Goal: Check status: Check status

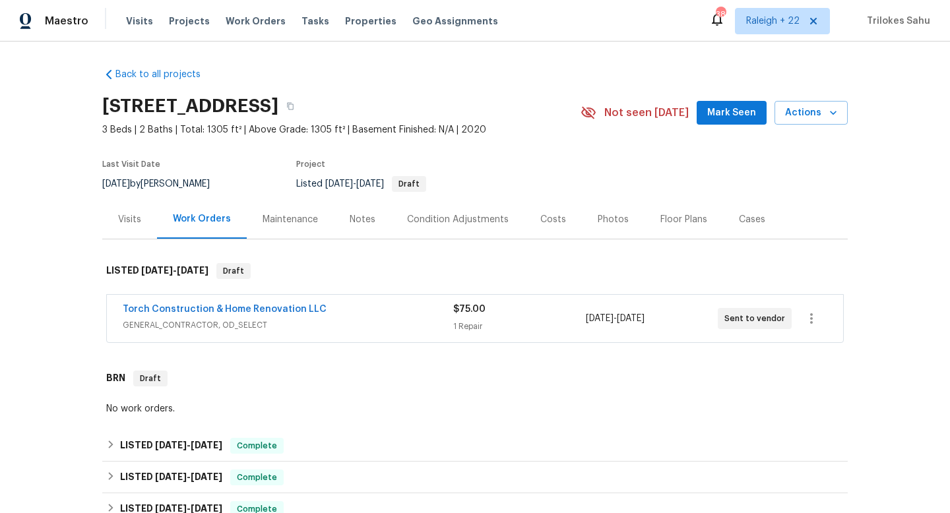
click at [253, 317] on div "Torch Construction & Home Renovation LLC" at bounding box center [288, 311] width 330 height 16
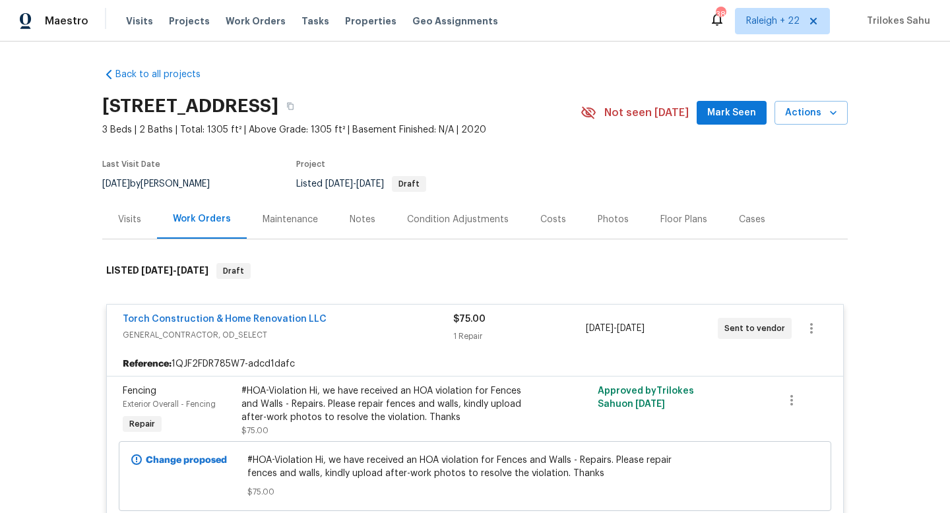
scroll to position [28, 0]
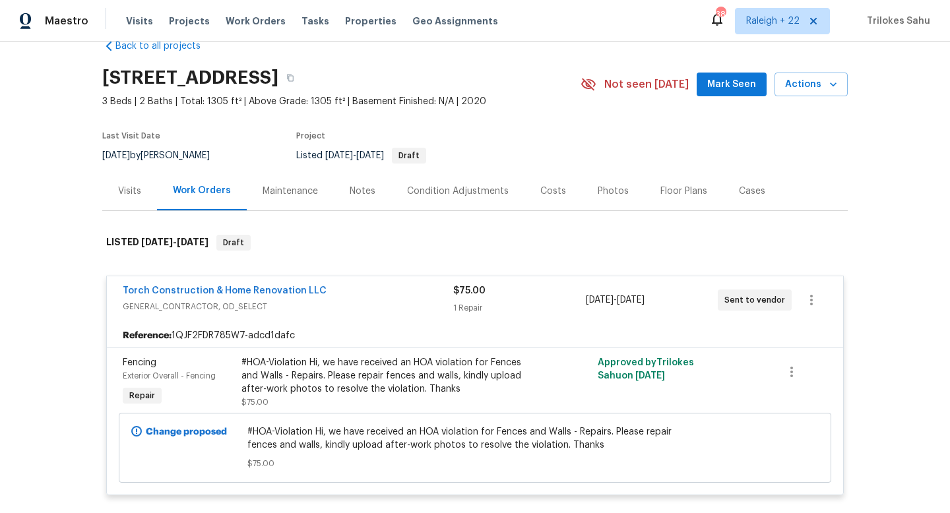
click at [133, 202] on div "Visits" at bounding box center [129, 190] width 55 height 39
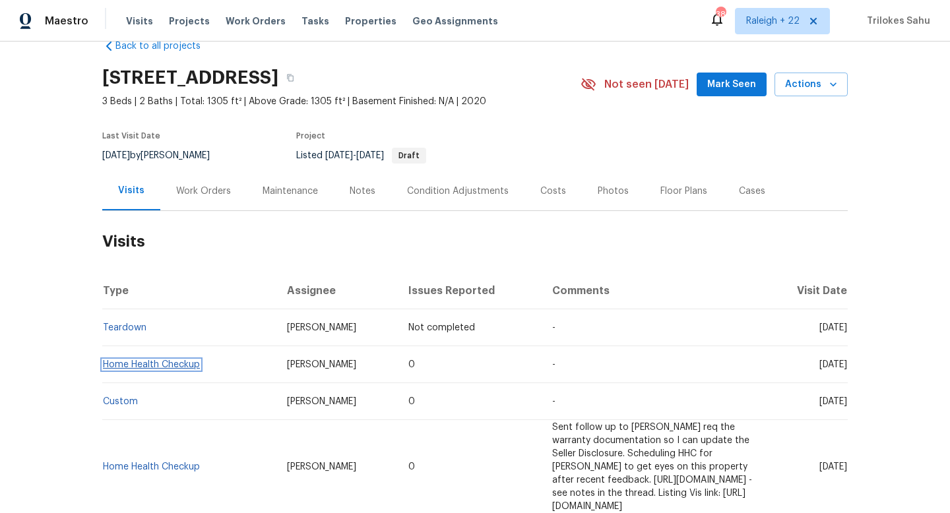
click at [185, 366] on link "Home Health Checkup" at bounding box center [151, 364] width 97 height 9
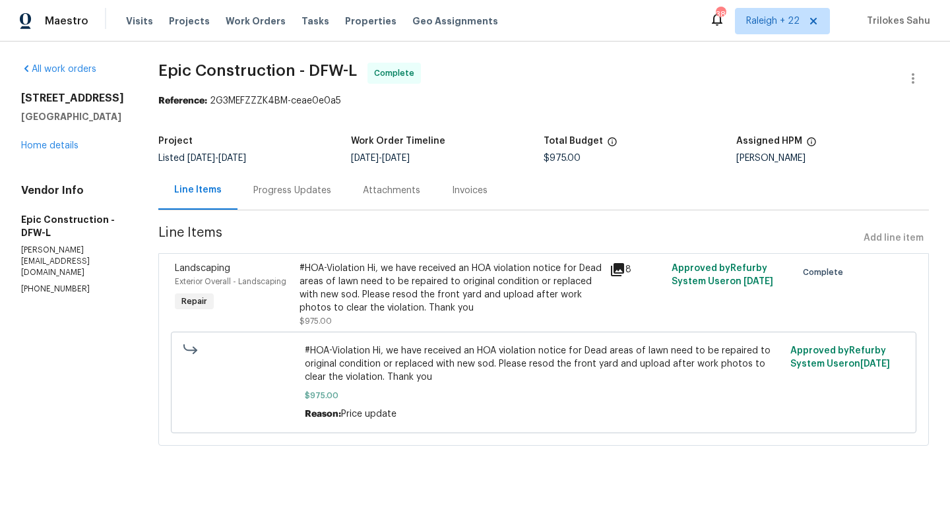
click at [334, 292] on div "#HOA-Violation Hi, we have received an HOA violation notice for Dead areas of l…" at bounding box center [450, 288] width 303 height 53
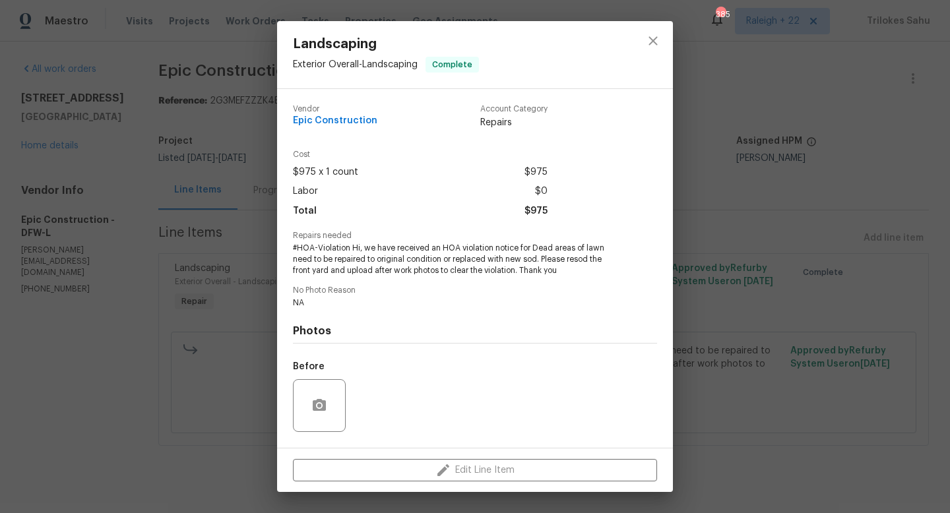
scroll to position [83, 0]
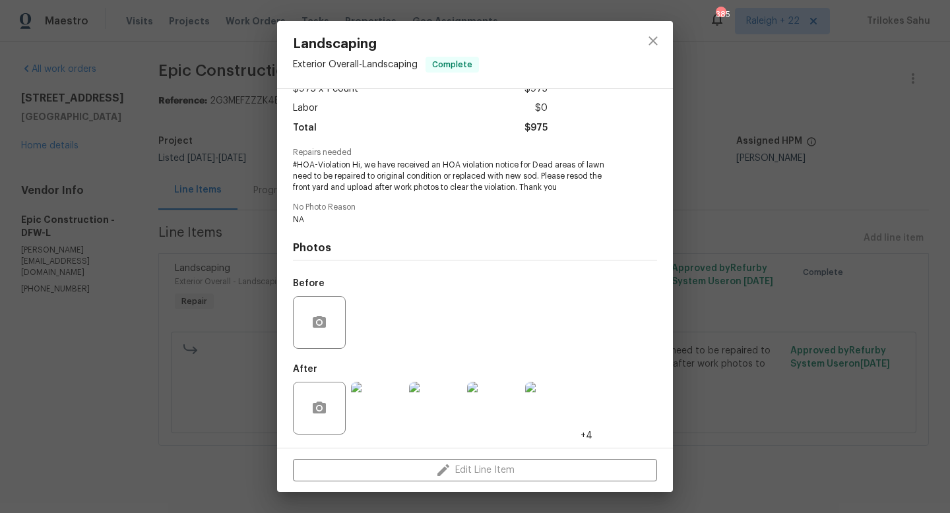
click at [376, 409] on img at bounding box center [377, 408] width 53 height 53
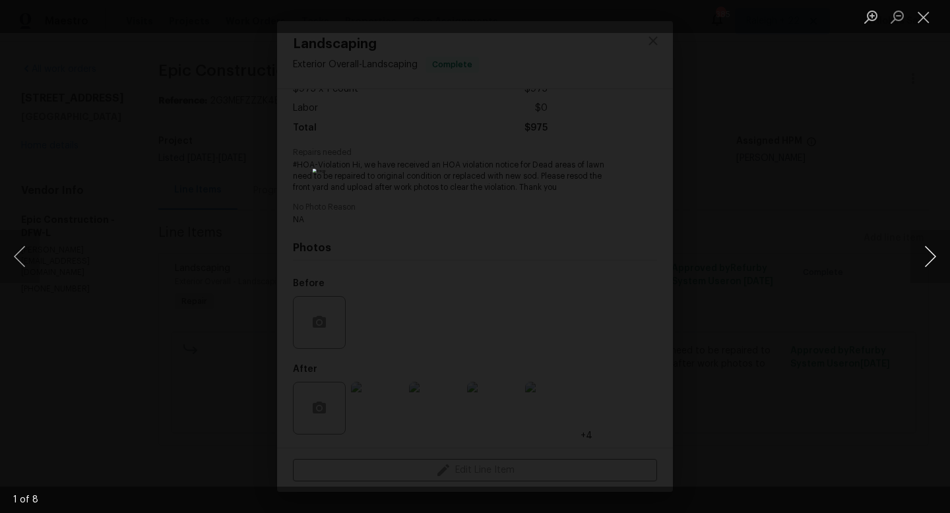
click at [929, 250] on button "Next image" at bounding box center [930, 256] width 40 height 53
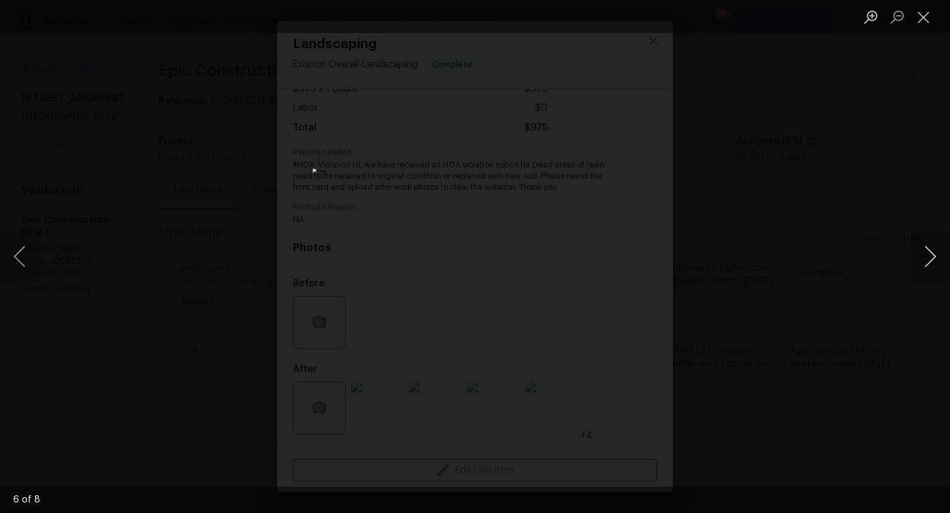
click at [929, 250] on button "Next image" at bounding box center [930, 256] width 40 height 53
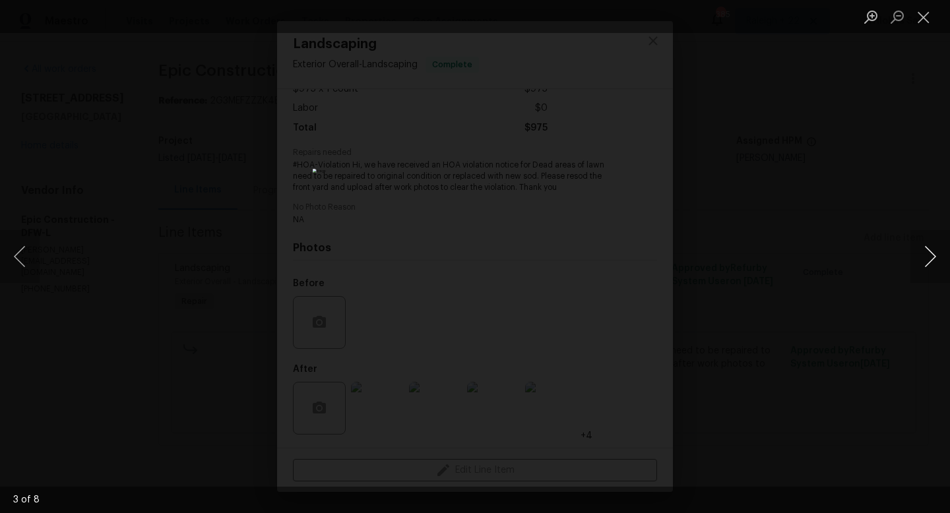
click at [929, 250] on button "Next image" at bounding box center [930, 256] width 40 height 53
click at [921, 24] on button "Close lightbox" at bounding box center [923, 16] width 26 height 23
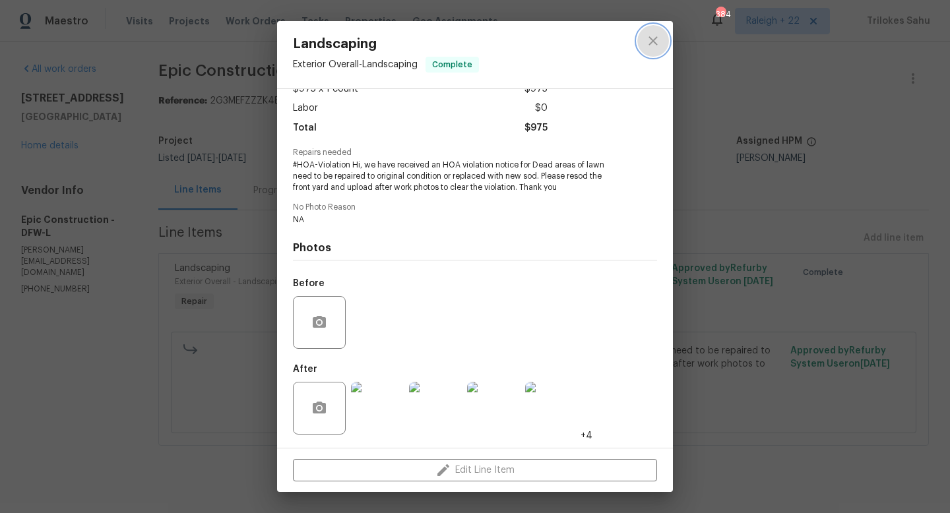
click at [654, 44] on icon "close" at bounding box center [653, 41] width 16 height 16
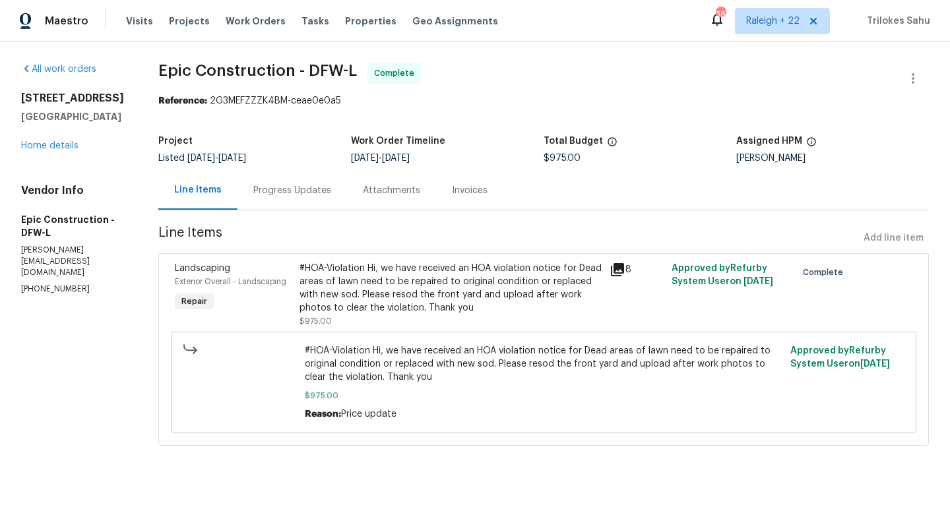
click at [460, 301] on div "#HOA-Violation Hi, we have received an HOA violation notice for Dead areas of l…" at bounding box center [450, 288] width 303 height 53
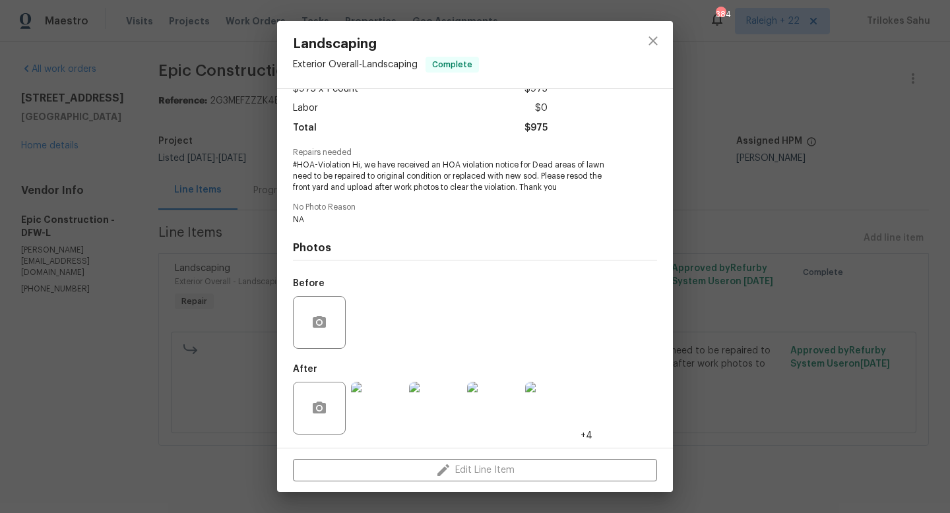
click at [375, 419] on img at bounding box center [377, 408] width 53 height 53
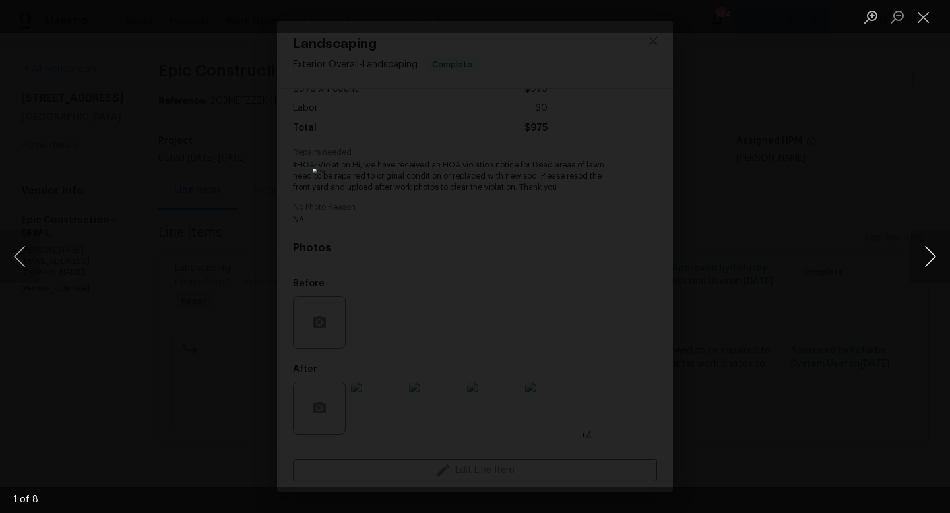
click at [928, 253] on button "Next image" at bounding box center [930, 256] width 40 height 53
click at [929, 250] on button "Next image" at bounding box center [930, 256] width 40 height 53
click at [932, 251] on button "Next image" at bounding box center [930, 256] width 40 height 53
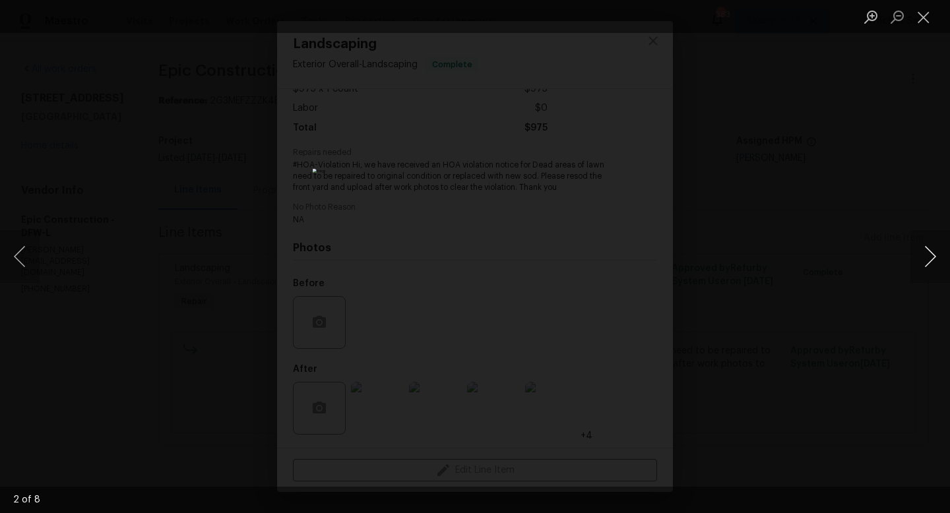
click at [932, 251] on button "Next image" at bounding box center [930, 256] width 40 height 53
click at [924, 253] on button "Next image" at bounding box center [930, 256] width 40 height 53
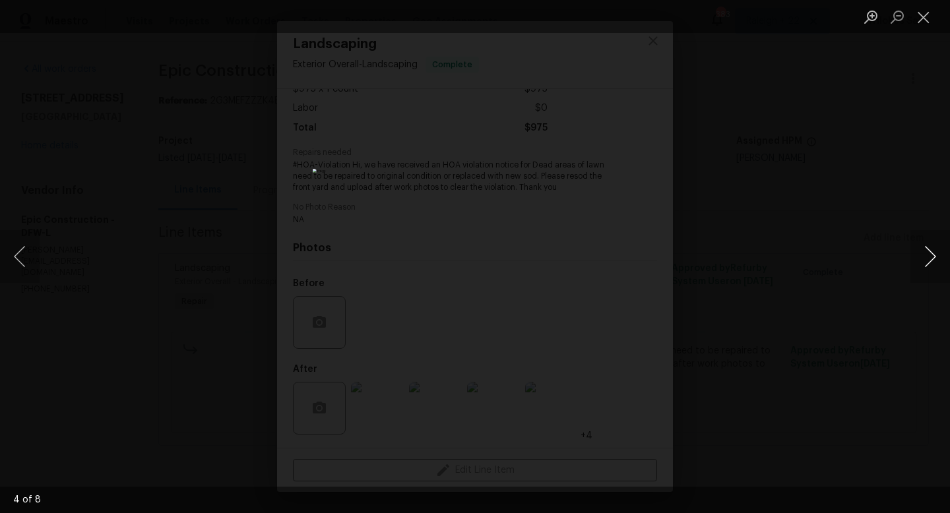
click at [924, 253] on button "Next image" at bounding box center [930, 256] width 40 height 53
click at [932, 260] on button "Next image" at bounding box center [930, 256] width 40 height 53
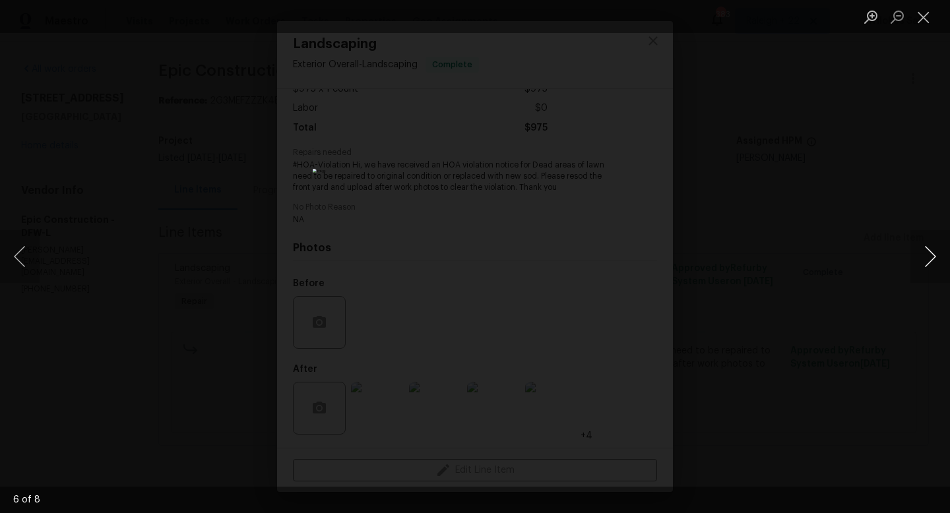
click at [926, 264] on button "Next image" at bounding box center [930, 256] width 40 height 53
click at [928, 255] on button "Next image" at bounding box center [930, 256] width 40 height 53
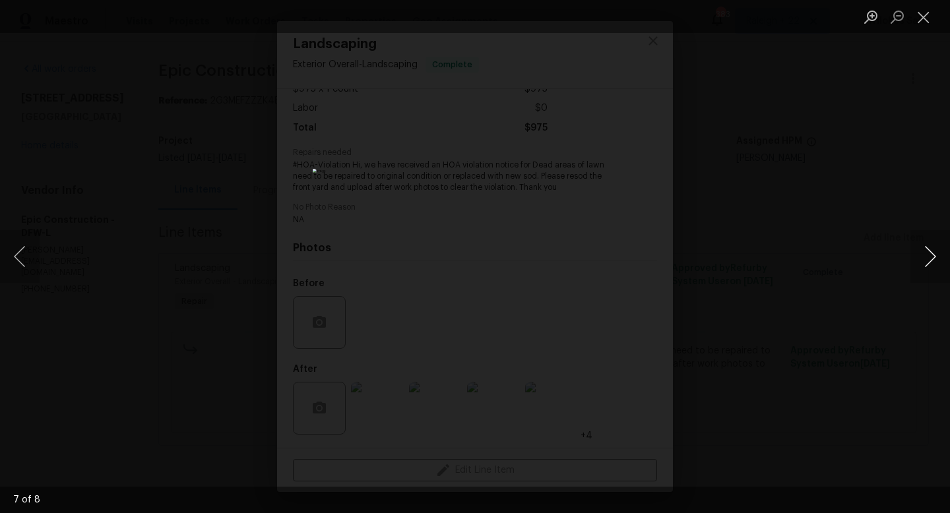
click at [928, 255] on button "Next image" at bounding box center [930, 256] width 40 height 53
click at [921, 19] on button "Close lightbox" at bounding box center [923, 16] width 26 height 23
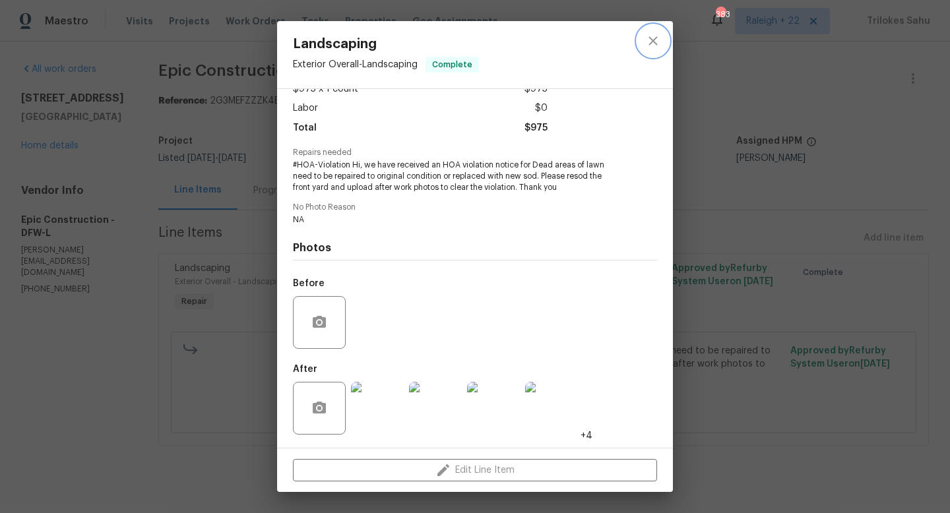
click at [650, 53] on button "close" at bounding box center [653, 41] width 32 height 32
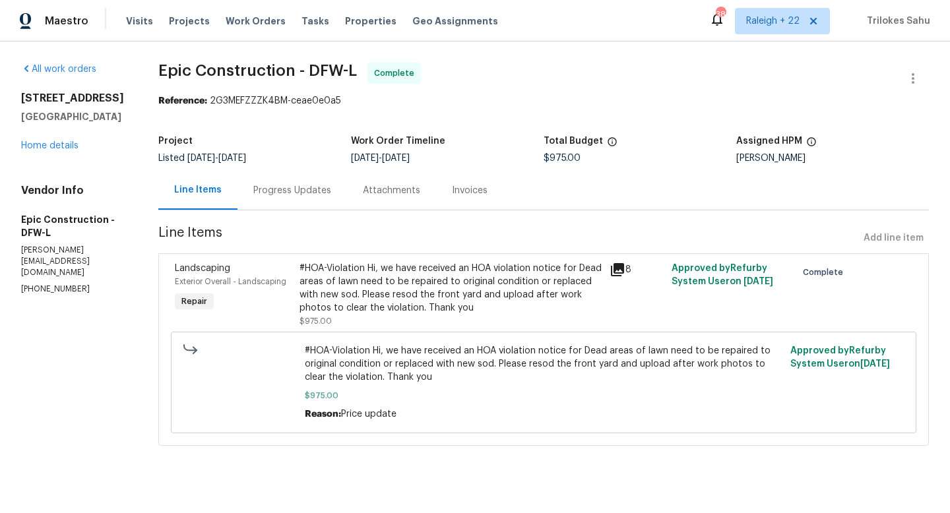
click at [287, 189] on div "Progress Updates" at bounding box center [292, 190] width 78 height 13
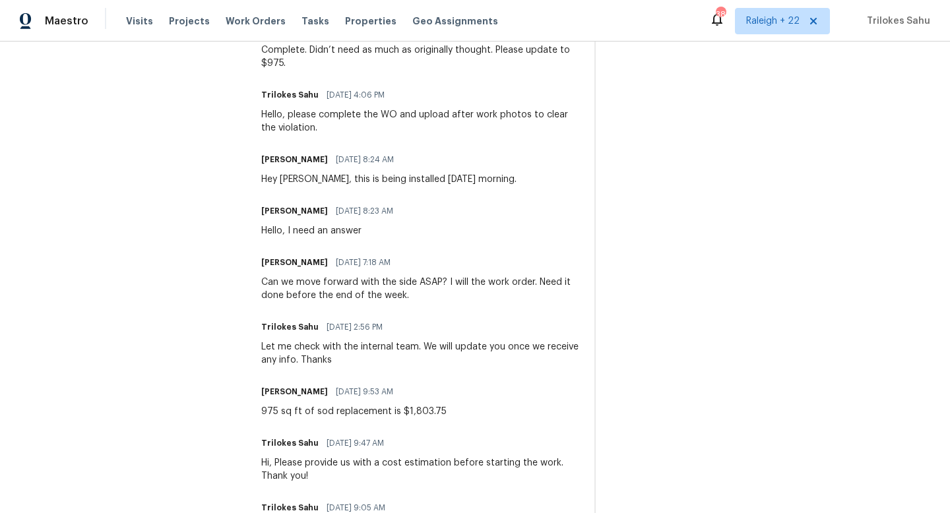
scroll to position [450, 0]
